Goal: Task Accomplishment & Management: Manage account settings

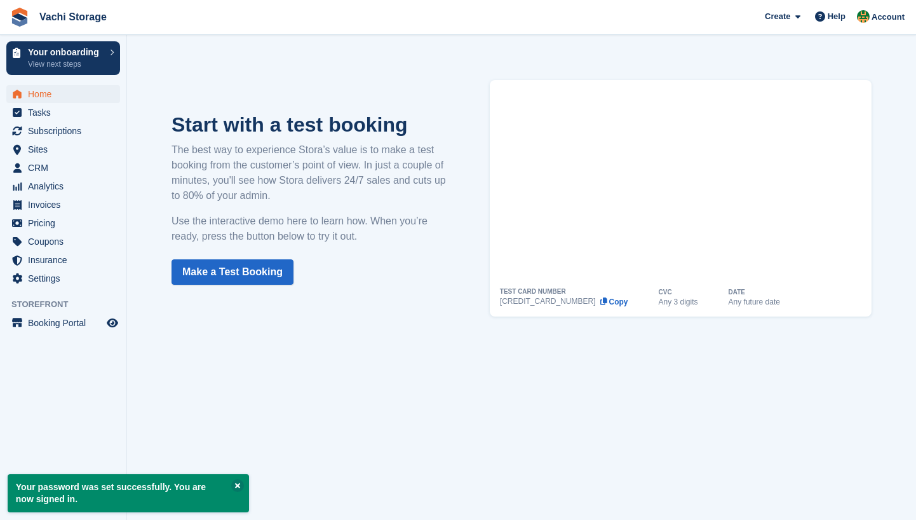
click at [71, 96] on span "Home" at bounding box center [66, 94] width 76 height 18
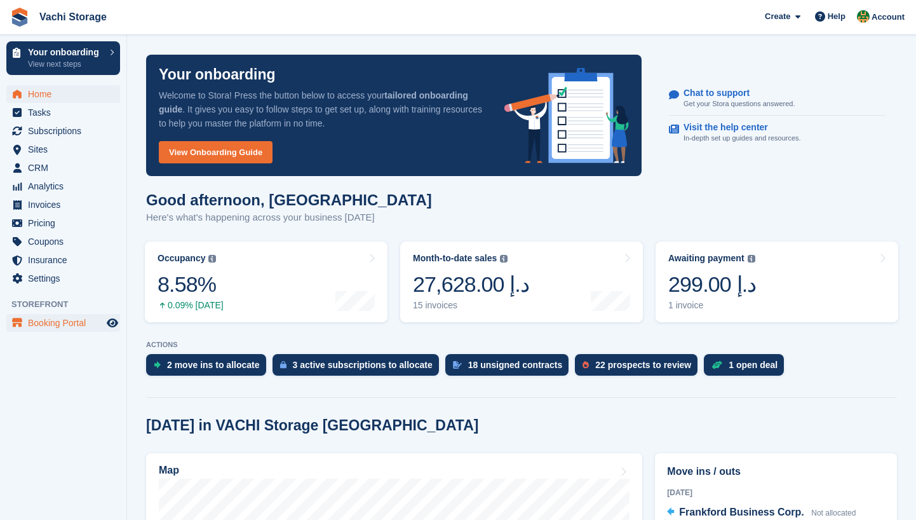
click at [72, 327] on span "Booking Portal" at bounding box center [66, 323] width 76 height 18
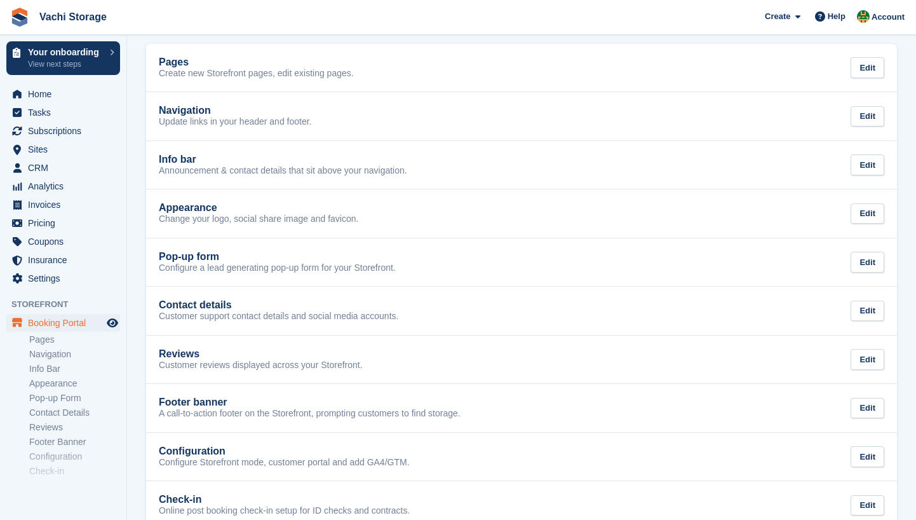
scroll to position [65, 0]
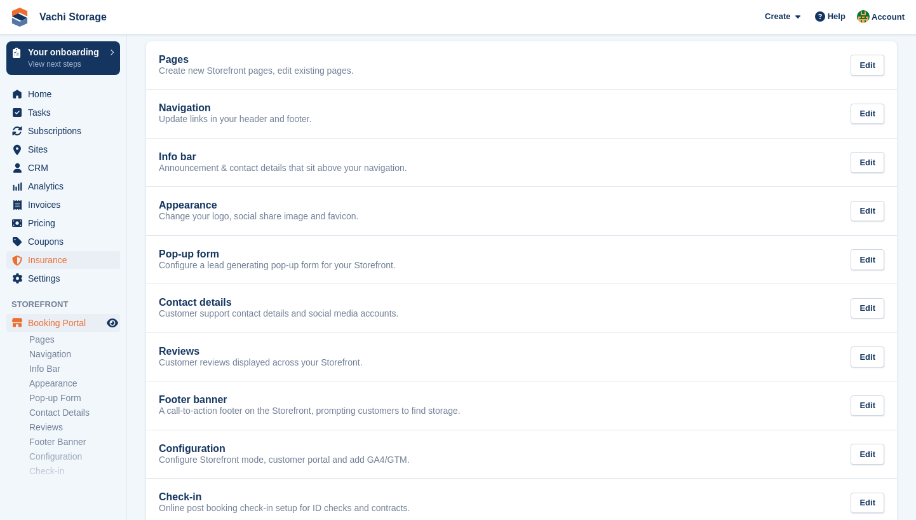
click at [90, 266] on span "Insurance" at bounding box center [66, 260] width 76 height 18
click at [90, 271] on span "Settings" at bounding box center [66, 278] width 76 height 18
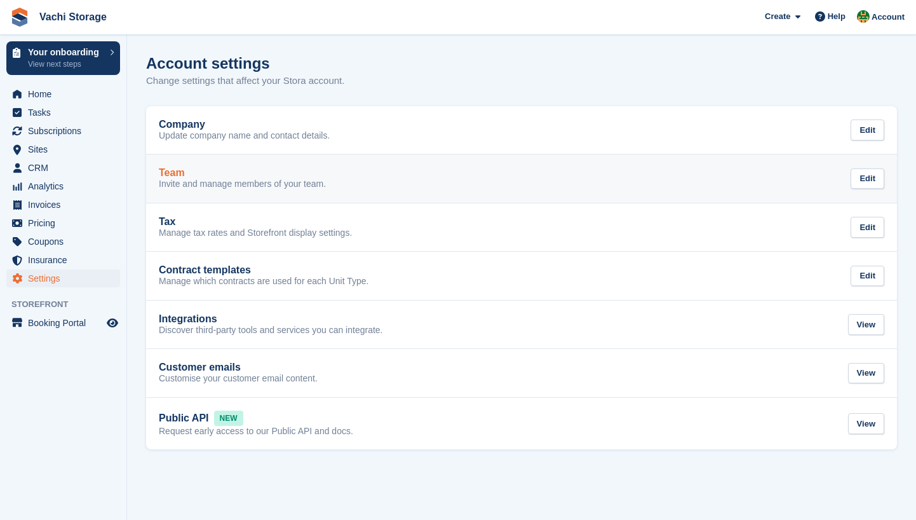
click at [208, 177] on div "Team" at bounding box center [242, 172] width 167 height 11
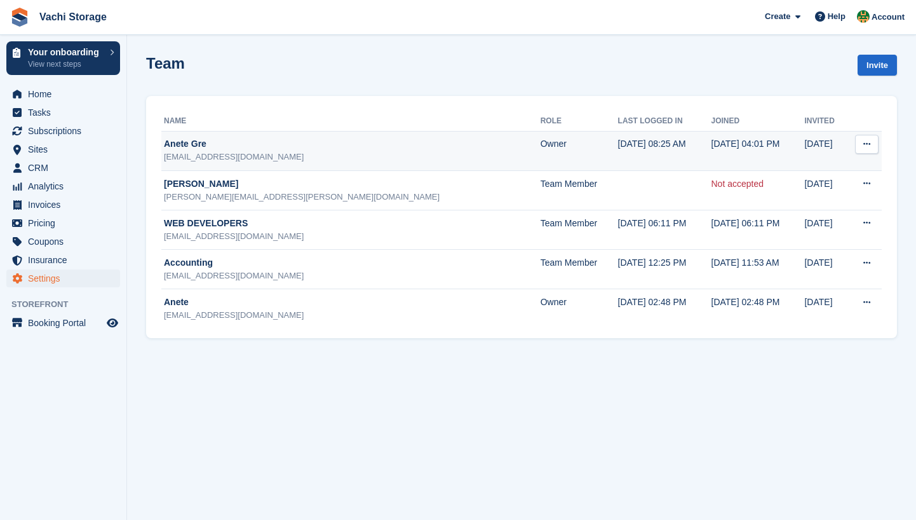
click at [868, 142] on icon at bounding box center [866, 144] width 7 height 8
click at [803, 168] on p "Edit team member" at bounding box center [817, 169] width 111 height 17
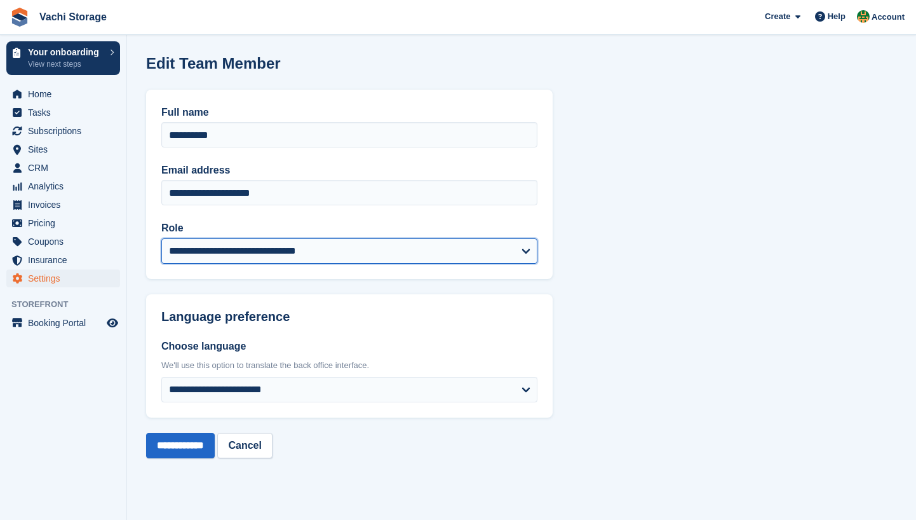
select select "*****"
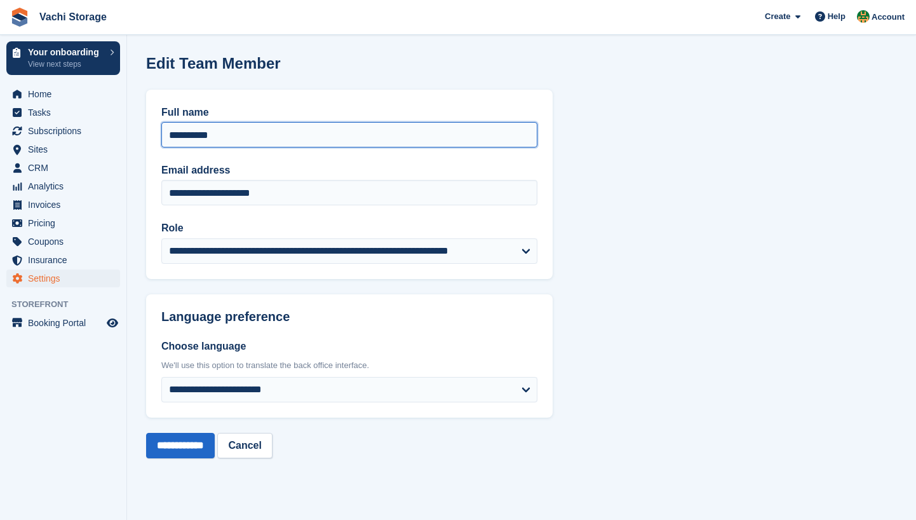
click at [239, 137] on input "*********" at bounding box center [349, 134] width 376 height 25
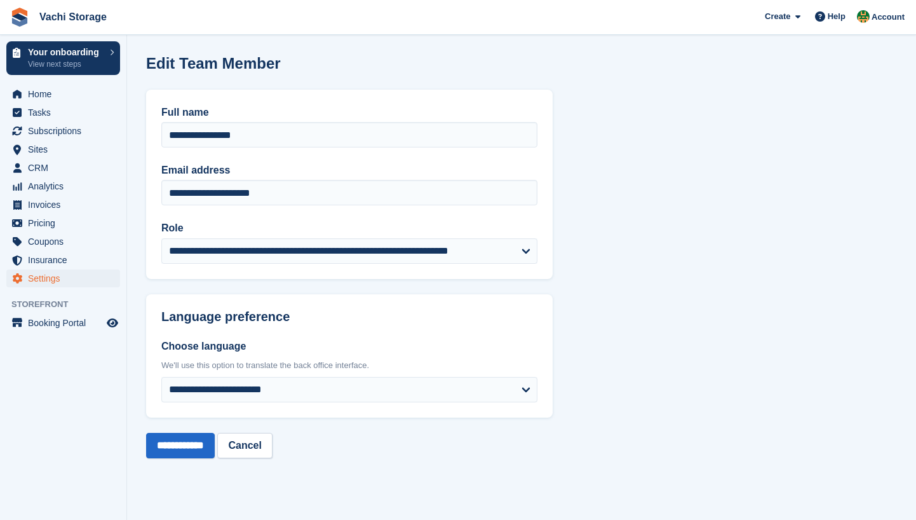
click at [390, 320] on h2 "Language preference" at bounding box center [349, 316] width 376 height 15
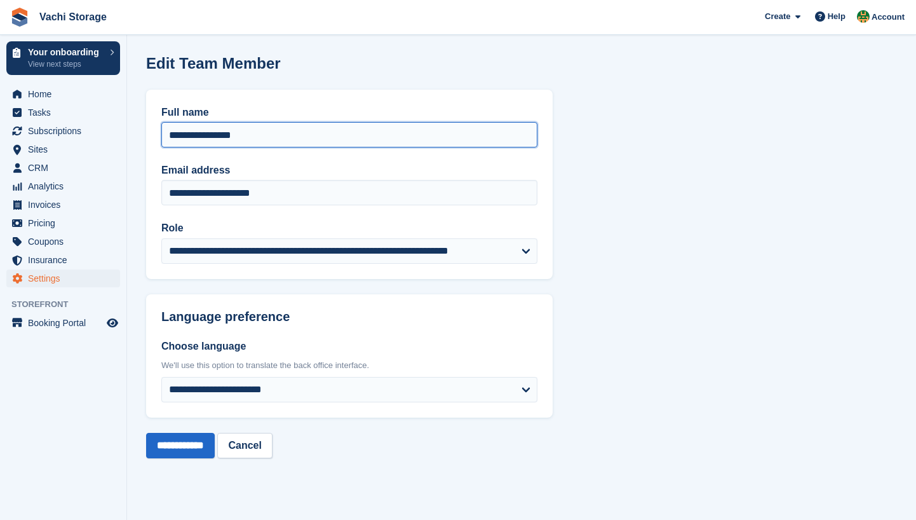
click at [295, 131] on input "**********" at bounding box center [349, 134] width 376 height 25
type input "**********"
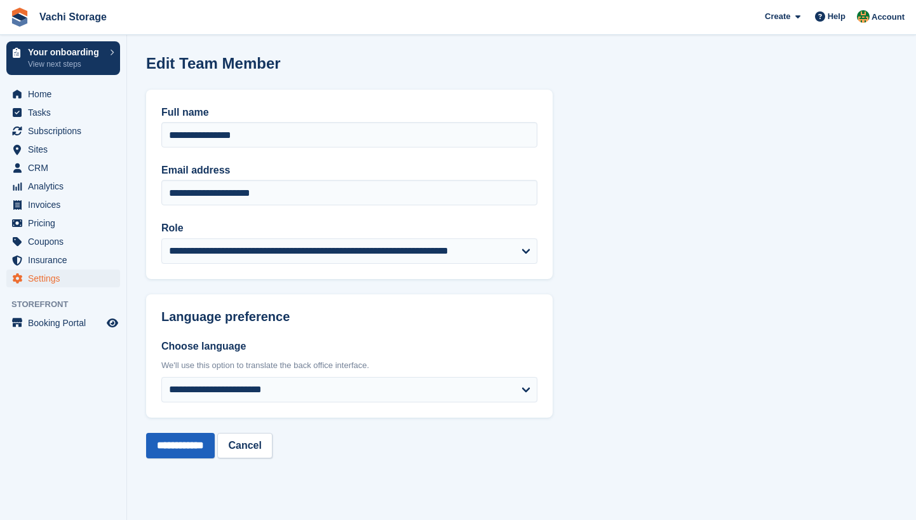
click at [196, 456] on input "**********" at bounding box center [180, 445] width 69 height 25
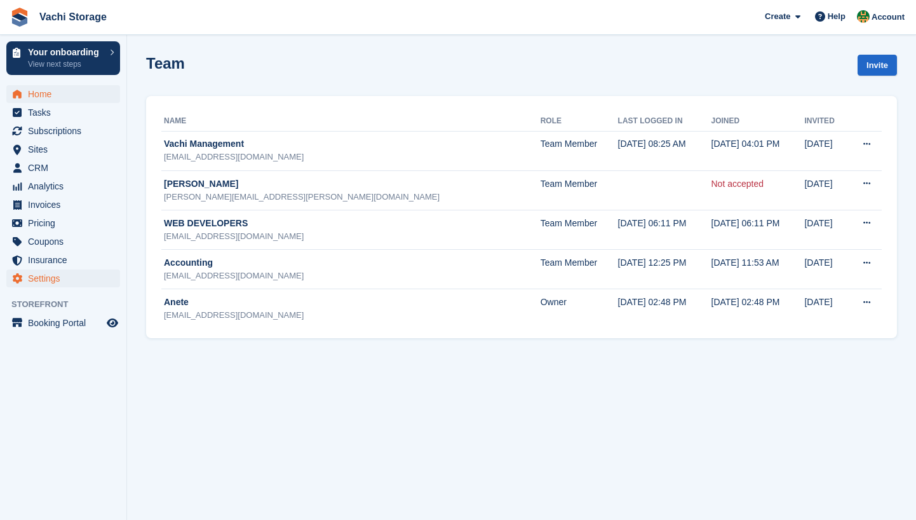
click at [52, 97] on span "Home" at bounding box center [66, 94] width 76 height 18
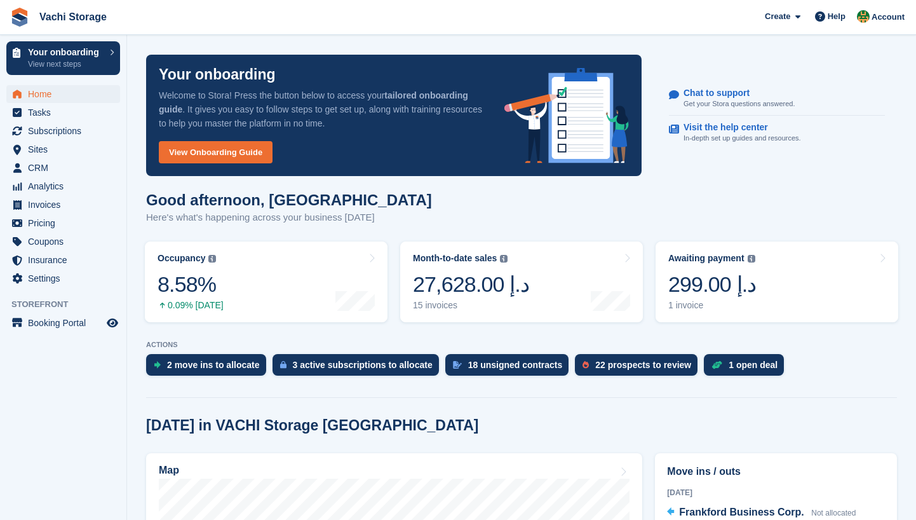
scroll to position [218, 0]
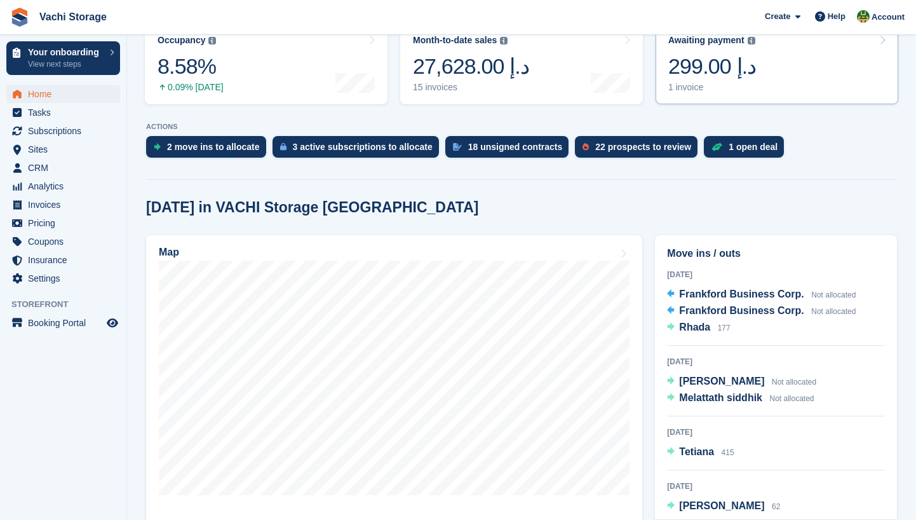
click at [764, 80] on link "Awaiting payment The total outstanding balance on all open invoices. 299.00 د.إ…" at bounding box center [777, 64] width 243 height 81
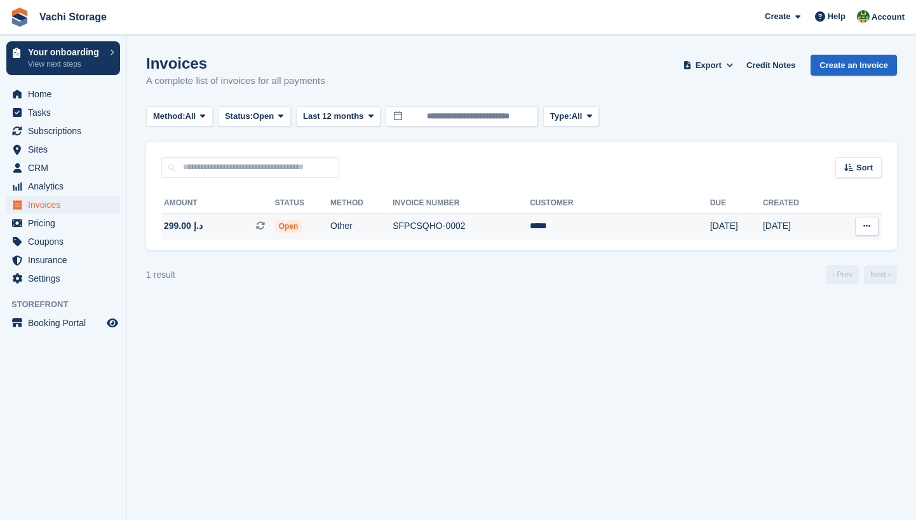
click at [379, 235] on td "Other" at bounding box center [361, 226] width 62 height 27
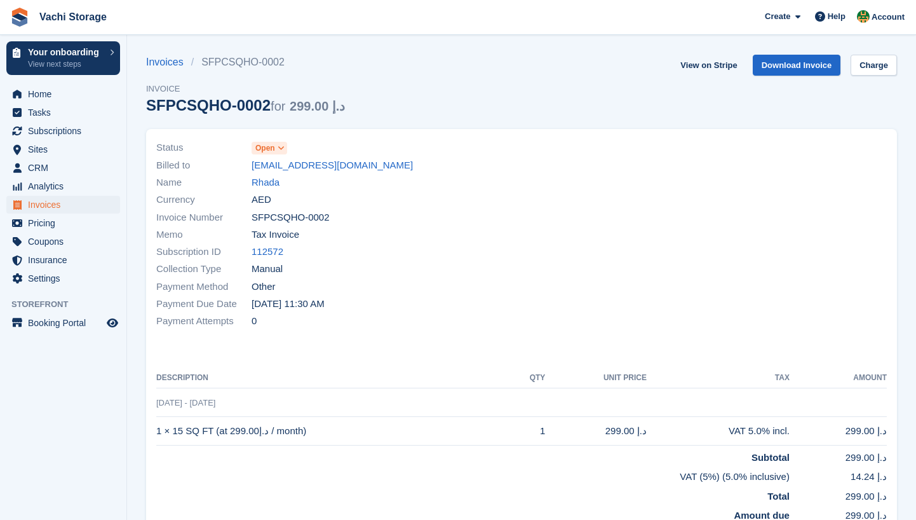
click at [269, 147] on span "Open" at bounding box center [265, 147] width 20 height 11
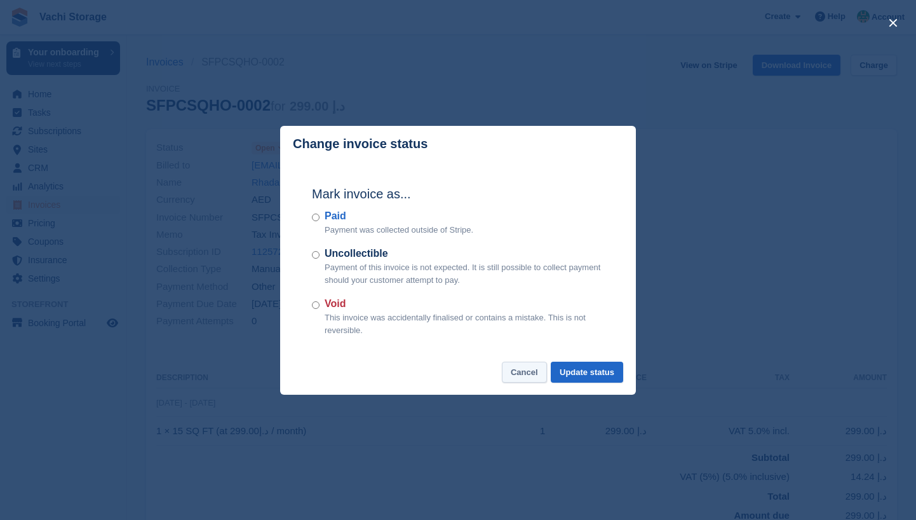
click at [516, 365] on button "Cancel" at bounding box center [524, 371] width 45 height 21
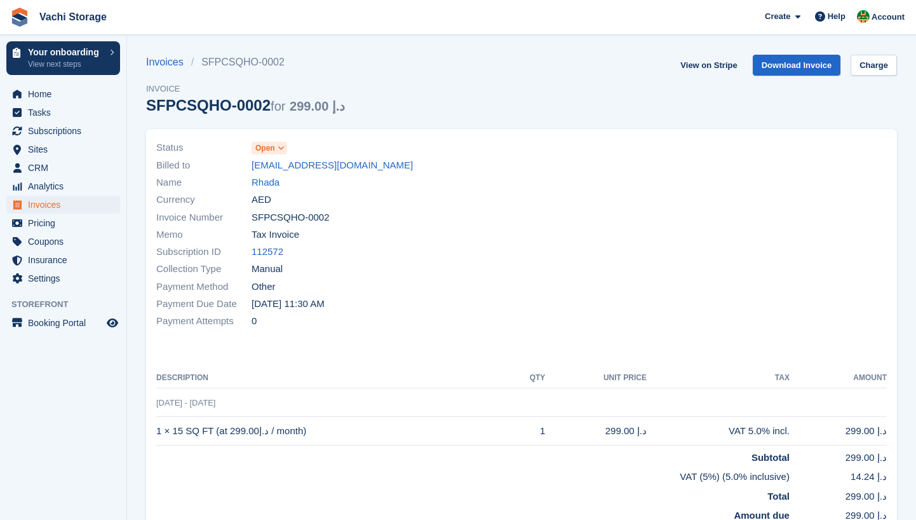
click at [69, 203] on span "Invoices" at bounding box center [66, 205] width 76 height 18
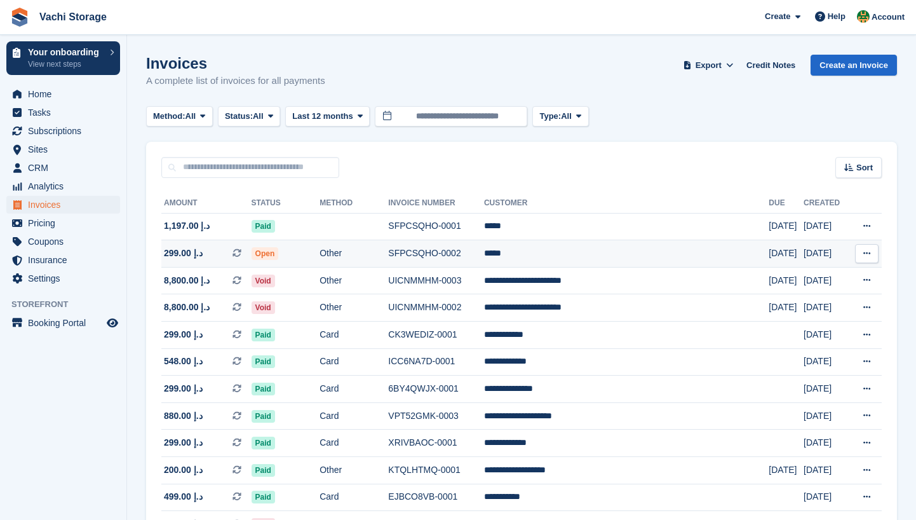
click at [279, 255] on span "Open" at bounding box center [265, 253] width 27 height 13
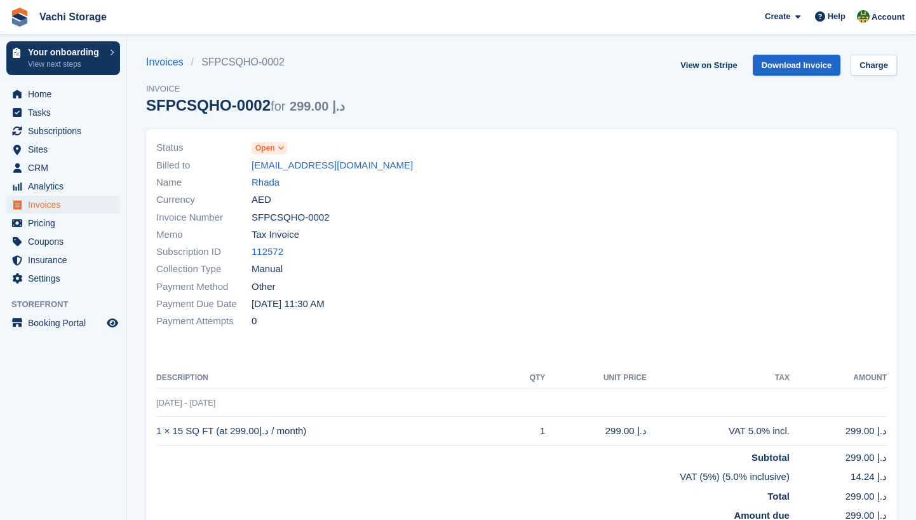
click at [268, 151] on span "Open" at bounding box center [265, 147] width 20 height 11
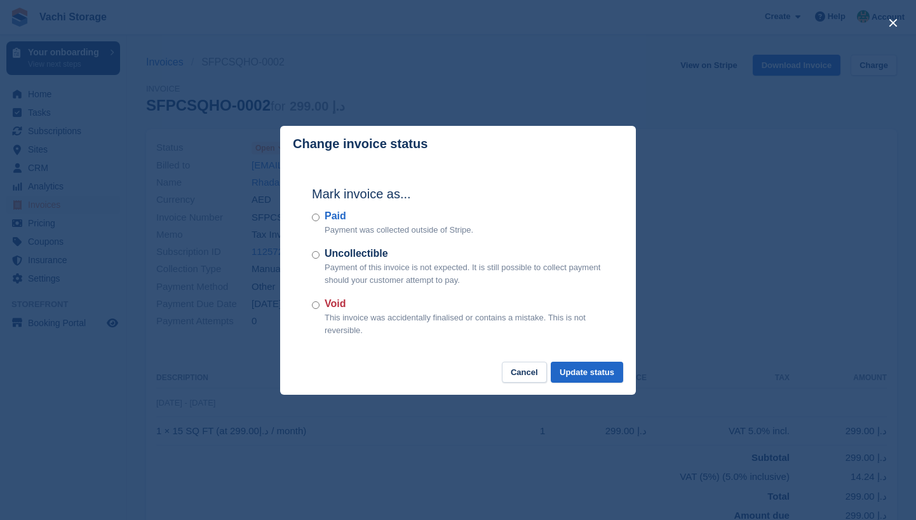
click at [353, 309] on label "Void" at bounding box center [465, 303] width 280 height 15
click at [353, 253] on label "Uncollectible" at bounding box center [465, 253] width 280 height 15
click at [593, 374] on button "Update status" at bounding box center [587, 371] width 72 height 21
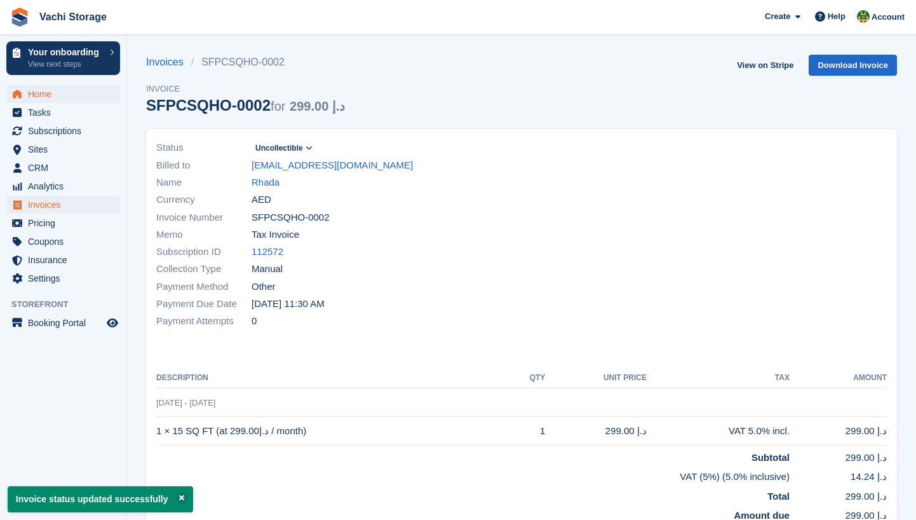
click at [60, 95] on span "Home" at bounding box center [66, 94] width 76 height 18
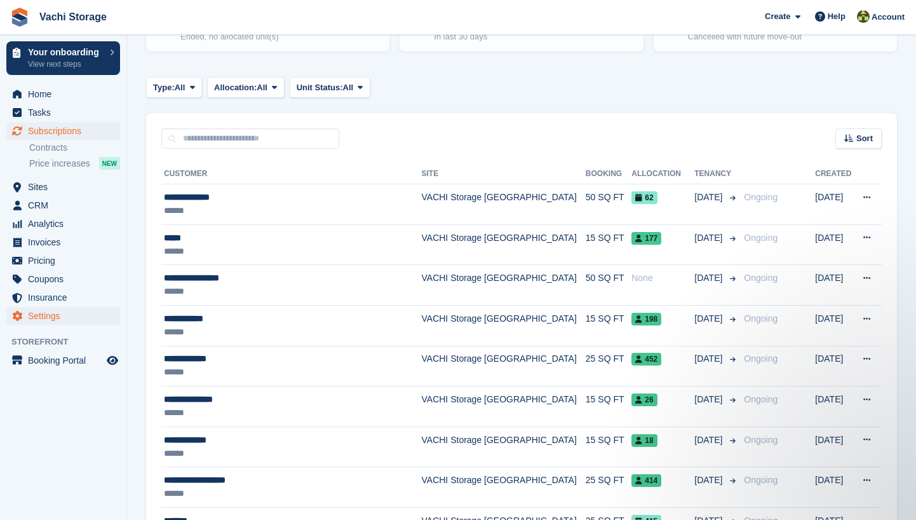
click at [67, 309] on span "Settings" at bounding box center [66, 316] width 76 height 18
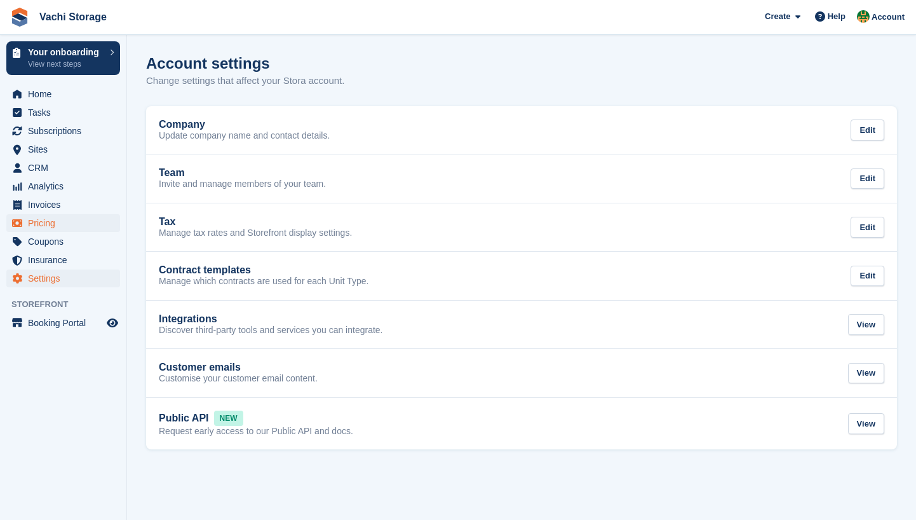
click at [69, 222] on span "Pricing" at bounding box center [66, 223] width 76 height 18
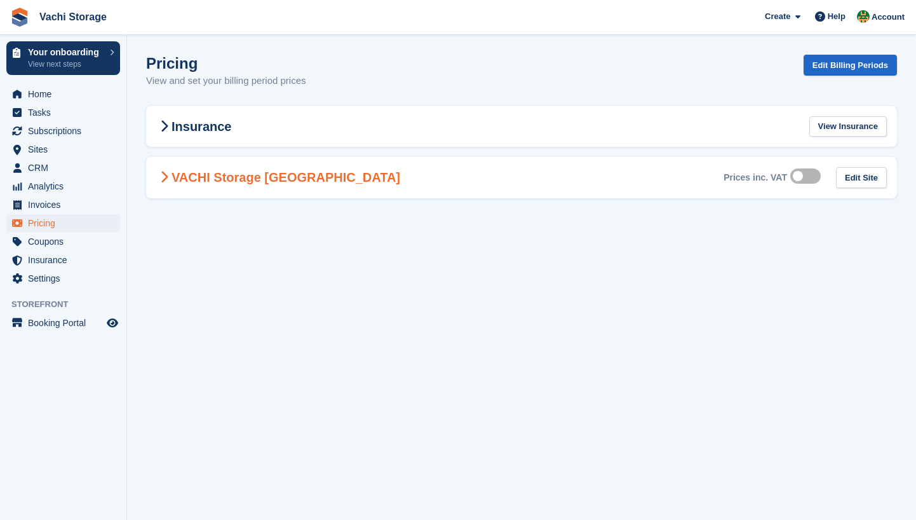
click at [255, 173] on h2 "VACHI Storage [GEOGRAPHIC_DATA]" at bounding box center [278, 177] width 244 height 15
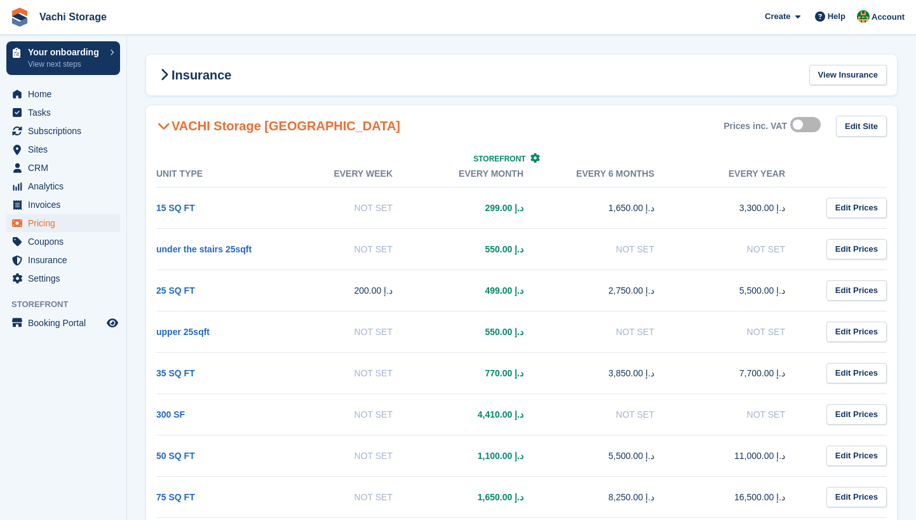
scroll to position [61, 0]
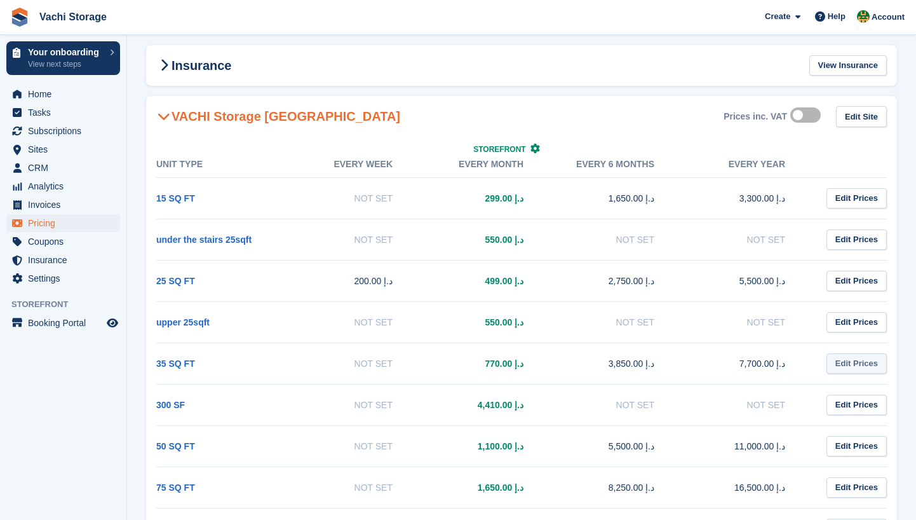
click at [865, 365] on link "Edit Prices" at bounding box center [856, 363] width 60 height 21
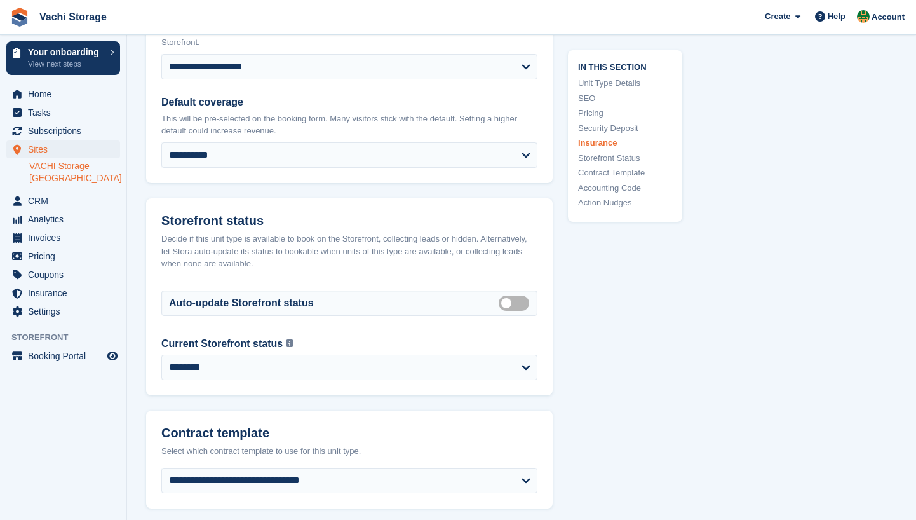
scroll to position [1904, 0]
